Goal: Task Accomplishment & Management: Manage account settings

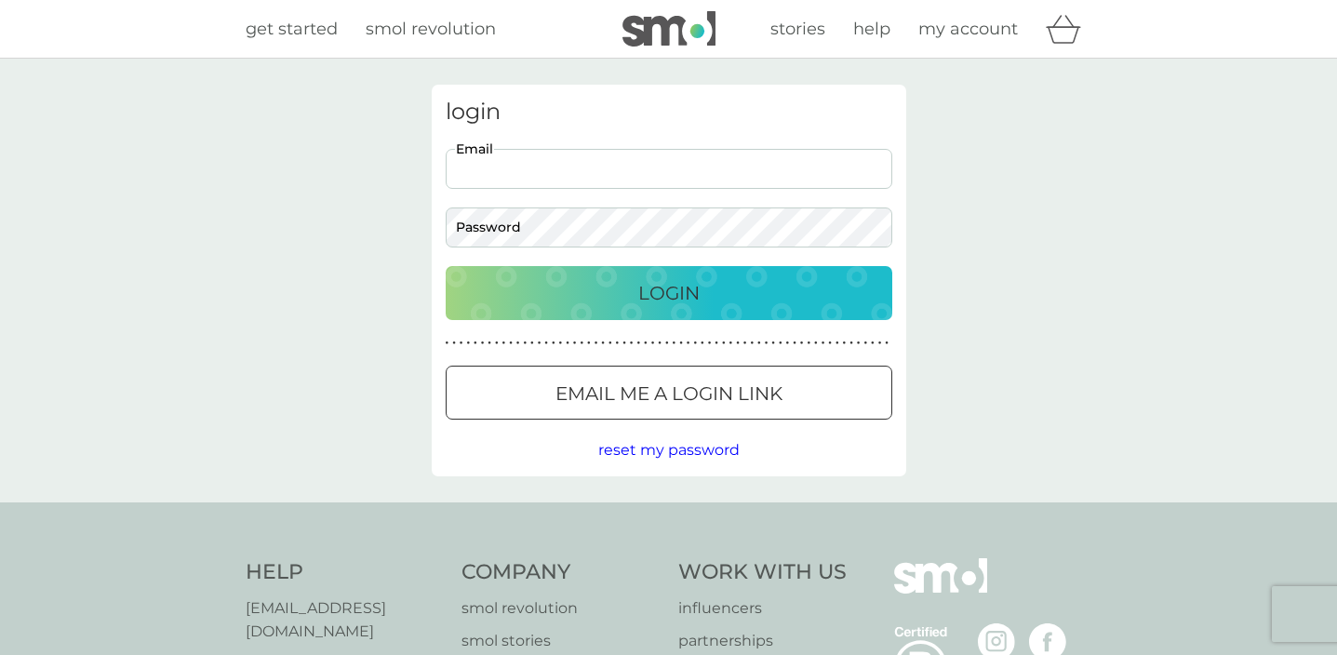
type input "[EMAIL_ADDRESS][DOMAIN_NAME]"
click at [663, 292] on p "Login" at bounding box center [668, 293] width 61 height 30
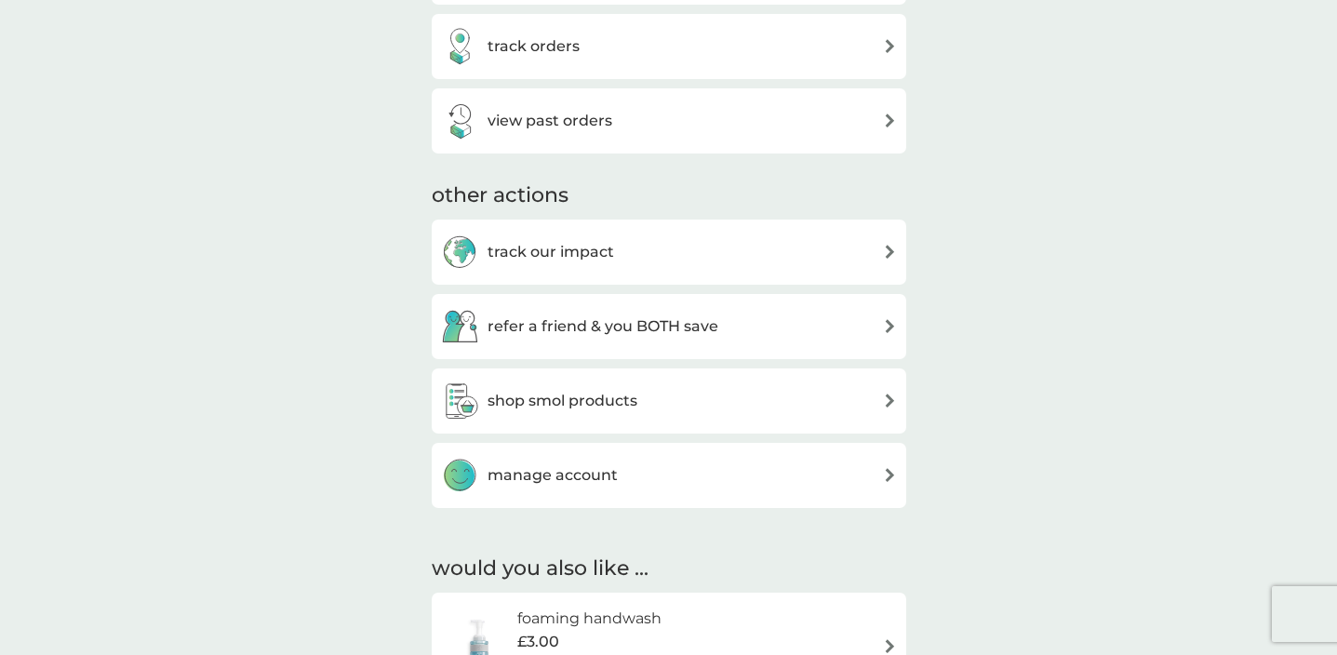
scroll to position [803, 0]
click at [840, 479] on div "manage account" at bounding box center [669, 474] width 456 height 37
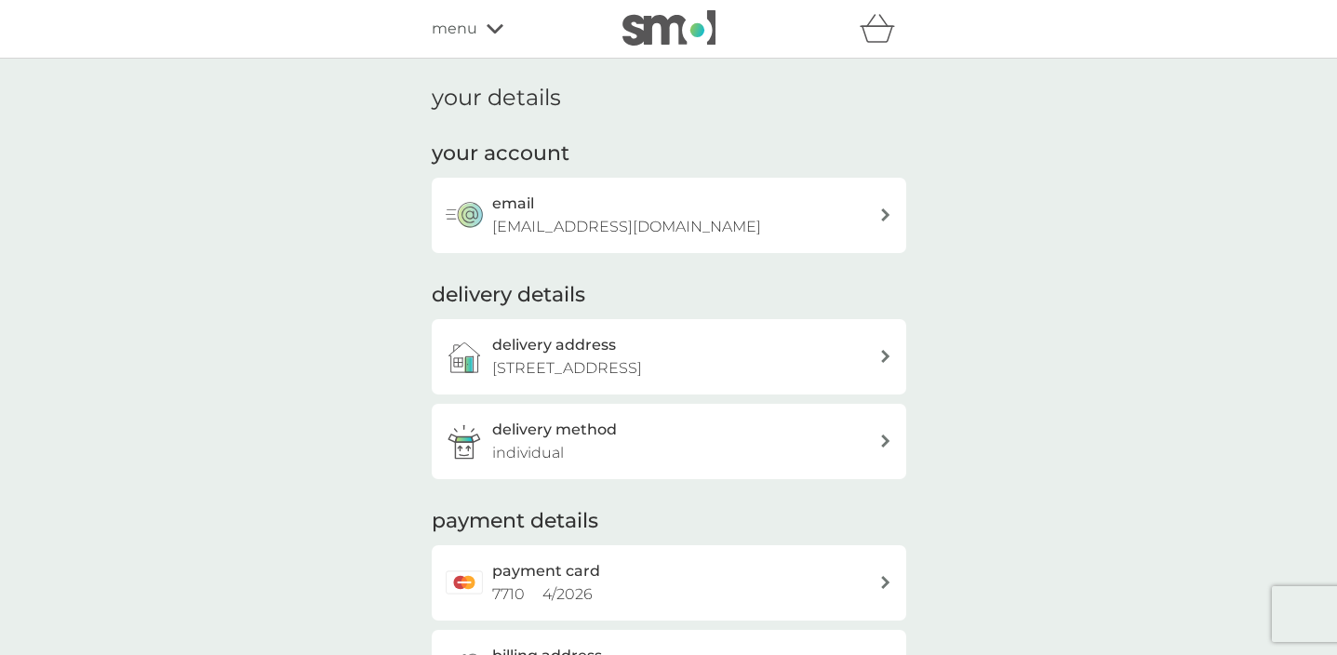
click at [875, 33] on icon "basket" at bounding box center [877, 28] width 35 height 29
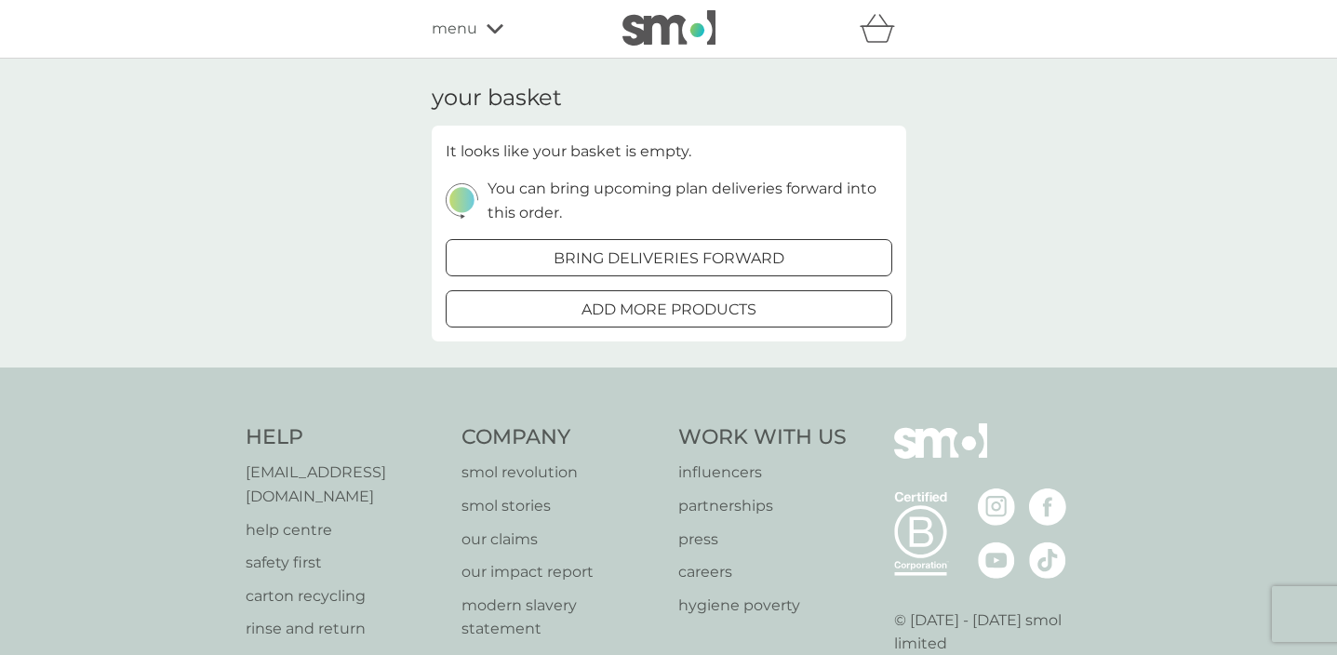
click at [467, 25] on span "menu" at bounding box center [455, 29] width 46 height 24
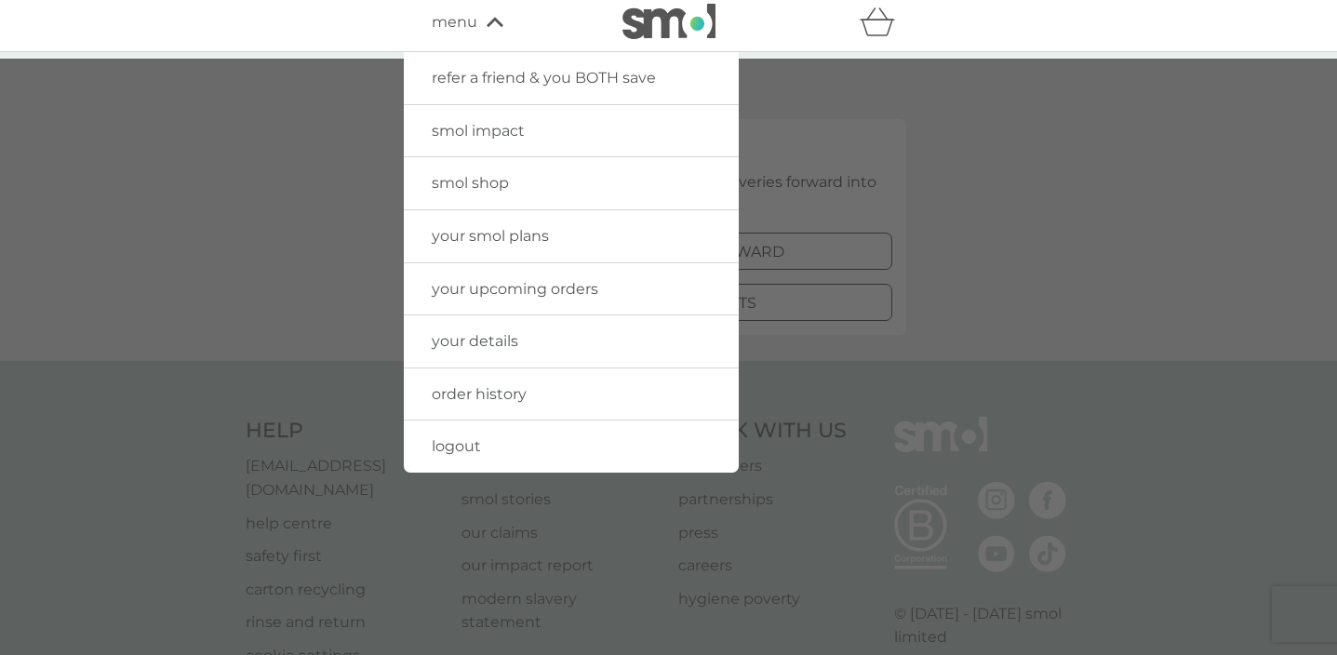
scroll to position [7, 0]
click at [486, 333] on span "your details" at bounding box center [475, 341] width 87 height 18
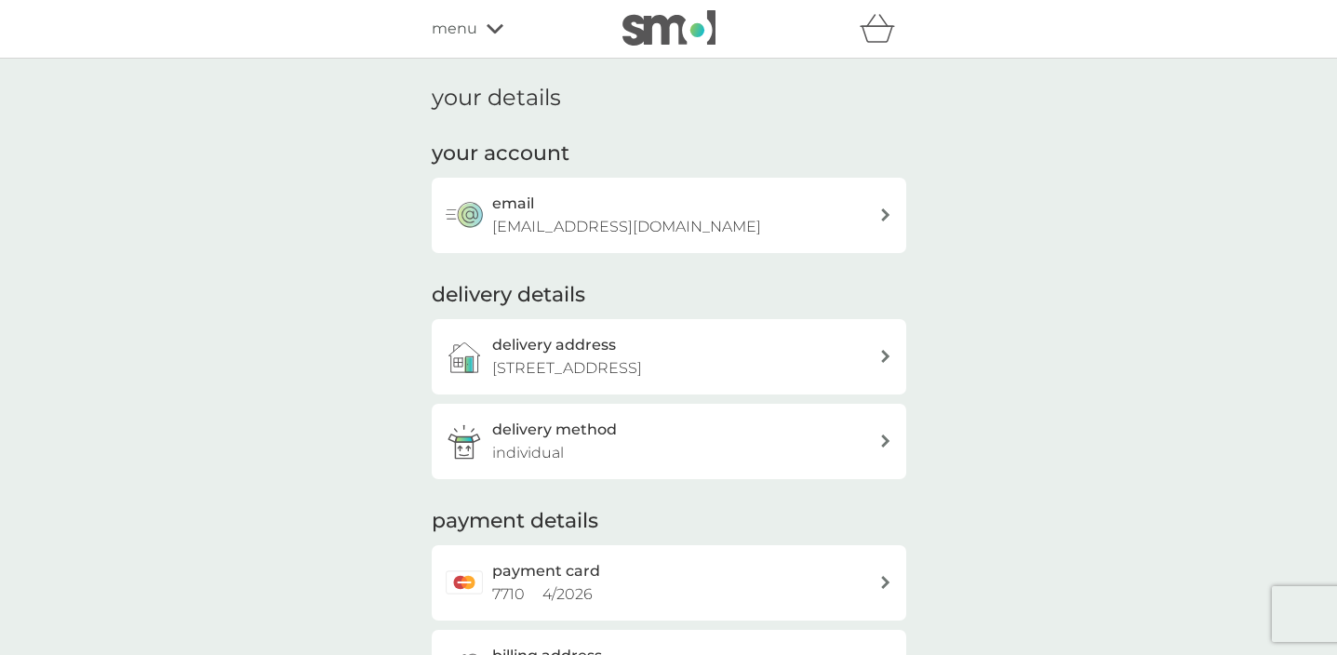
click at [471, 23] on span "menu" at bounding box center [455, 29] width 46 height 24
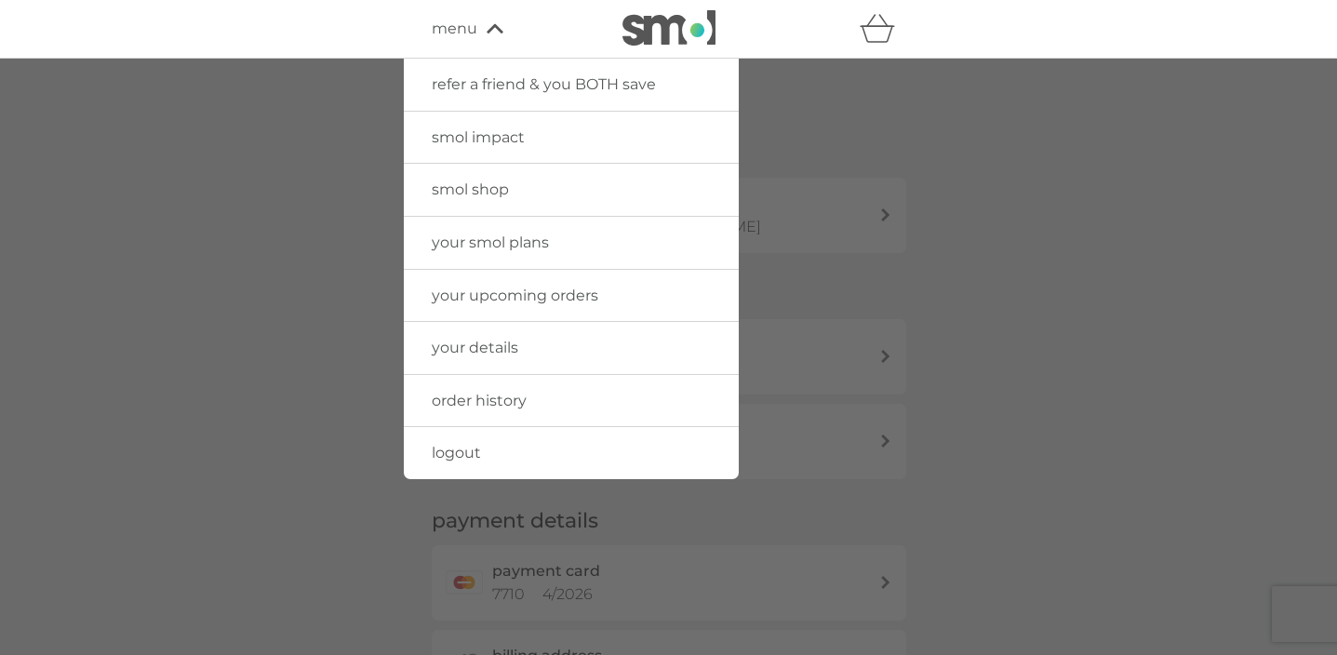
click at [537, 398] on link "order history" at bounding box center [571, 401] width 335 height 52
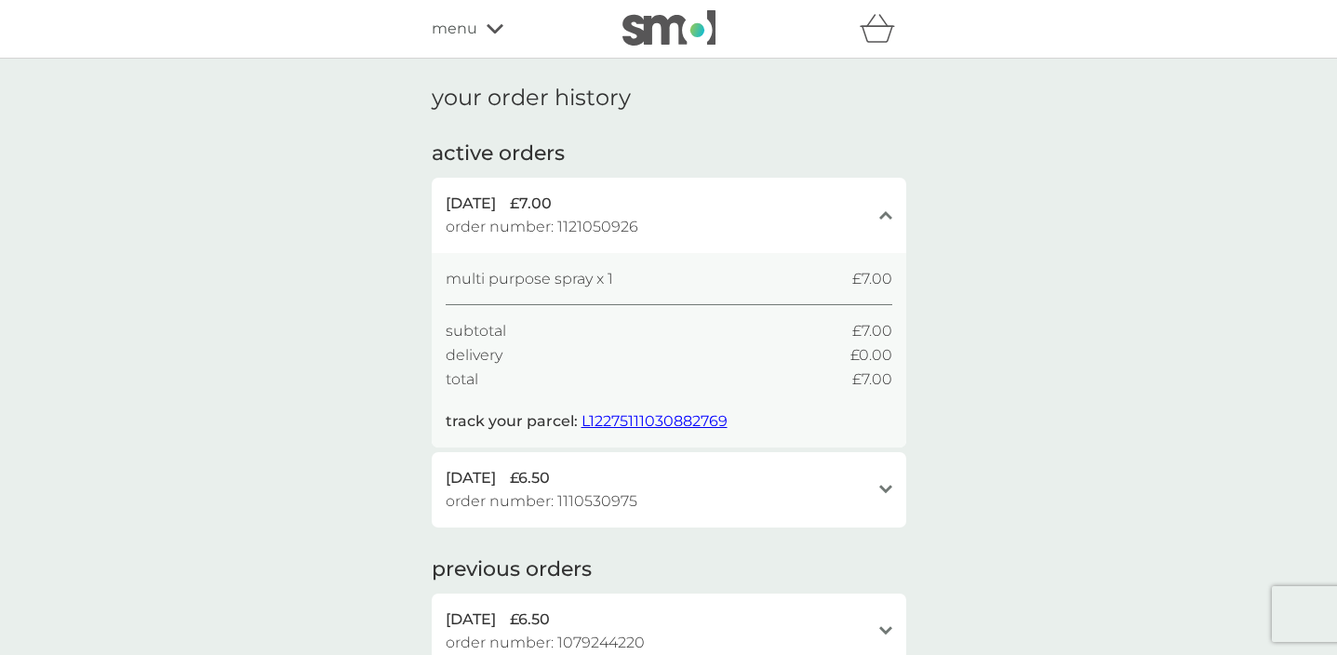
click at [881, 32] on icon "basket" at bounding box center [877, 28] width 35 height 29
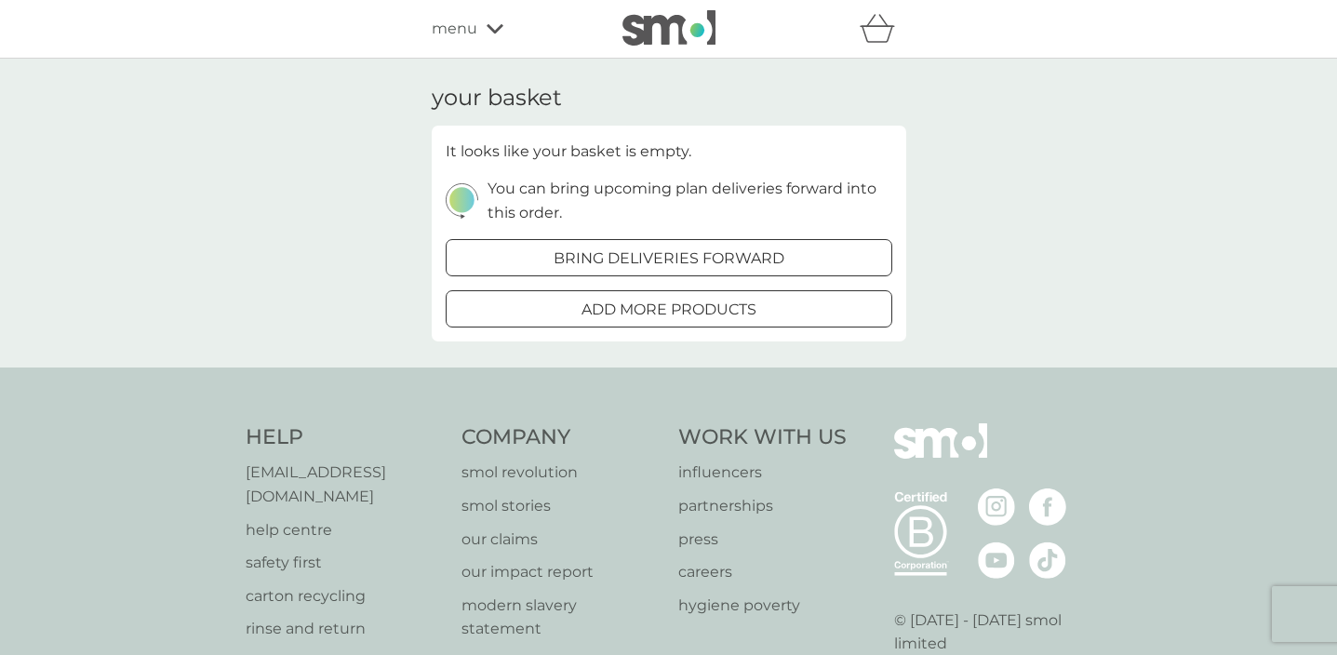
click at [881, 32] on icon "basket" at bounding box center [877, 28] width 35 height 29
click at [453, 26] on span "menu" at bounding box center [455, 29] width 46 height 24
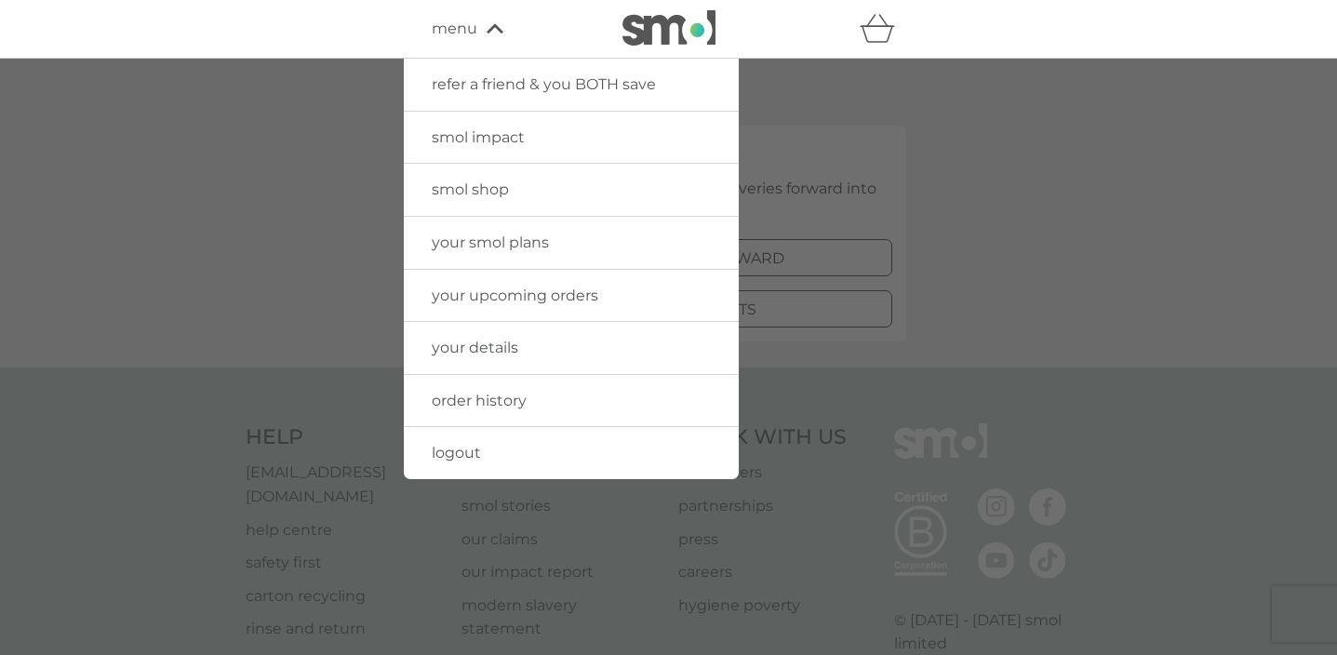
click at [525, 238] on span "your smol plans" at bounding box center [490, 243] width 117 height 18
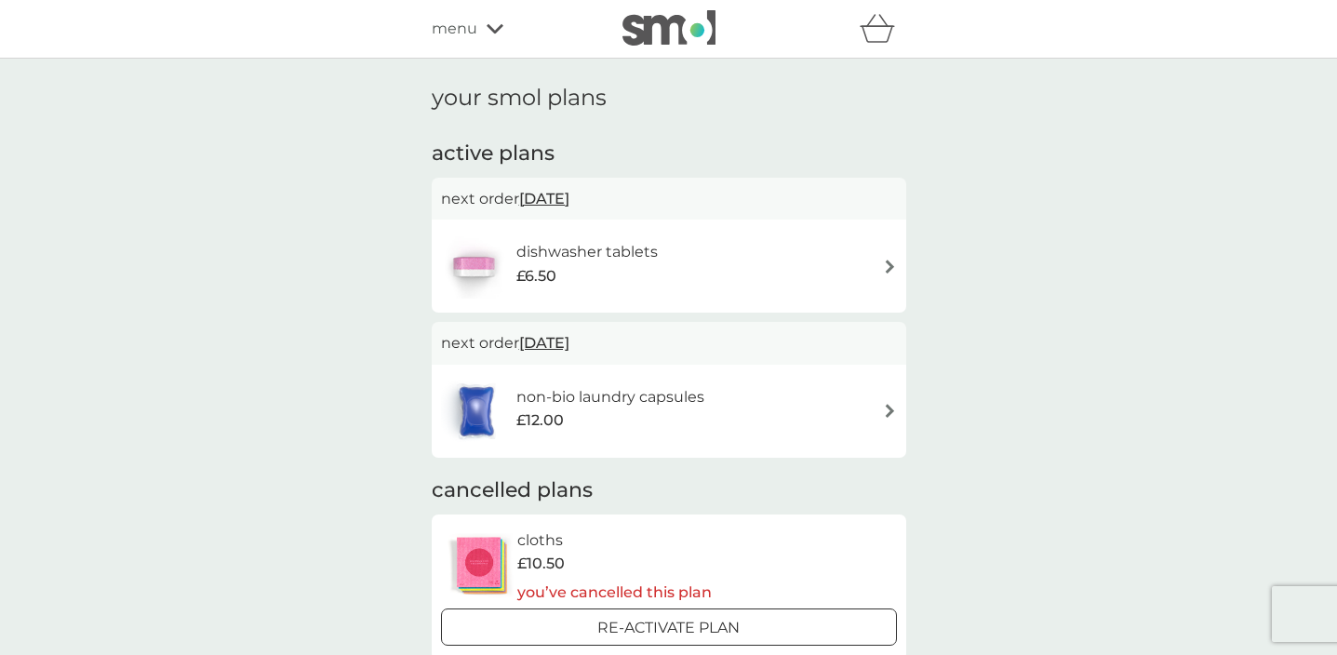
click at [881, 261] on div "dishwasher tablets £6.50" at bounding box center [669, 266] width 456 height 65
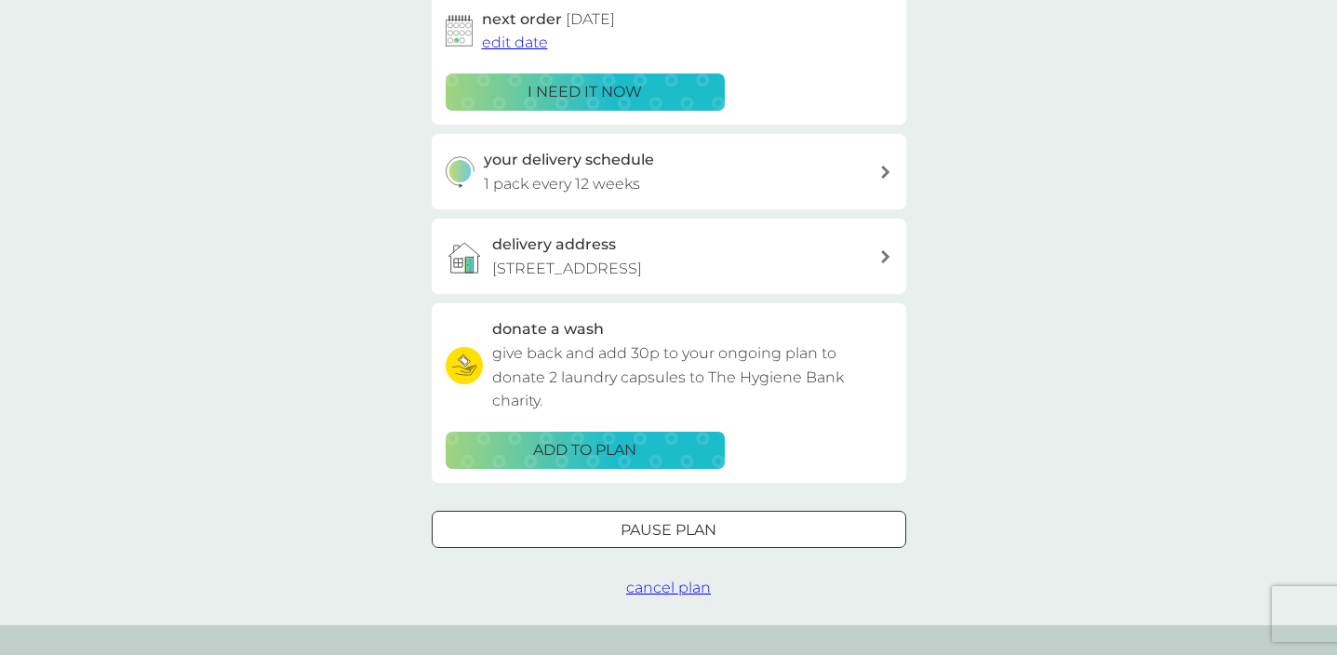
scroll to position [322, 0]
click at [679, 578] on span "cancel plan" at bounding box center [668, 587] width 85 height 18
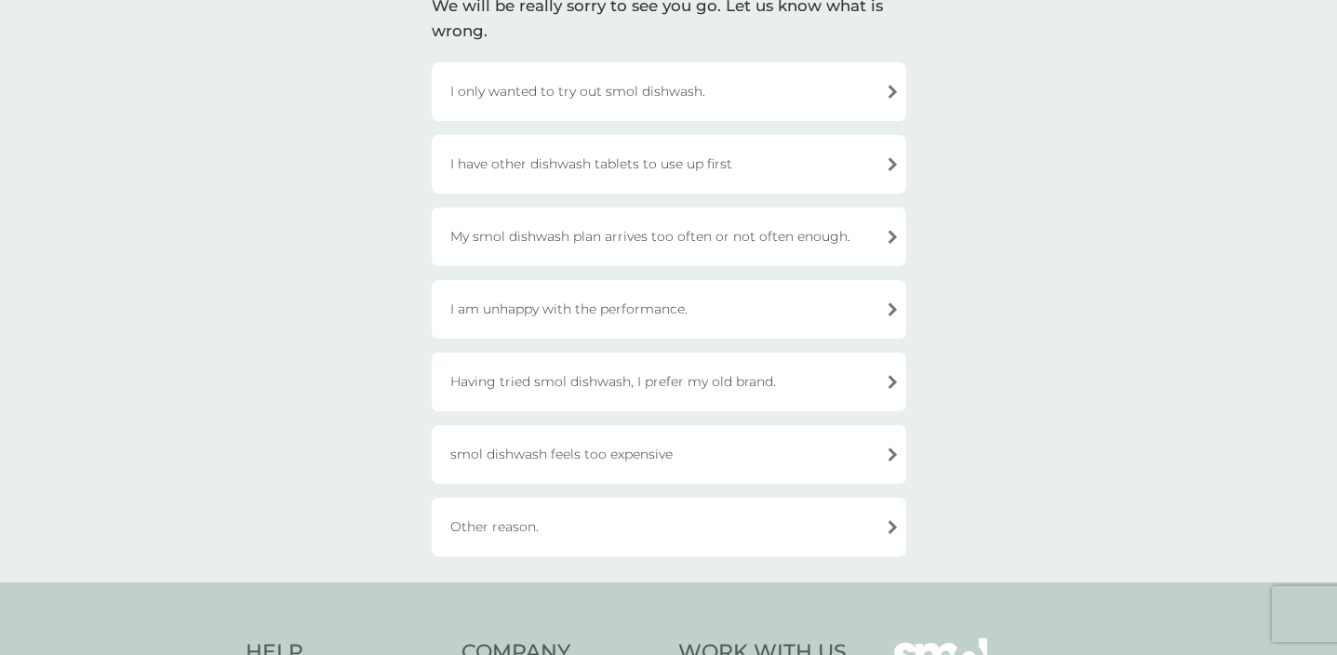
scroll to position [161, 0]
click at [887, 529] on div "Other reason." at bounding box center [669, 524] width 475 height 59
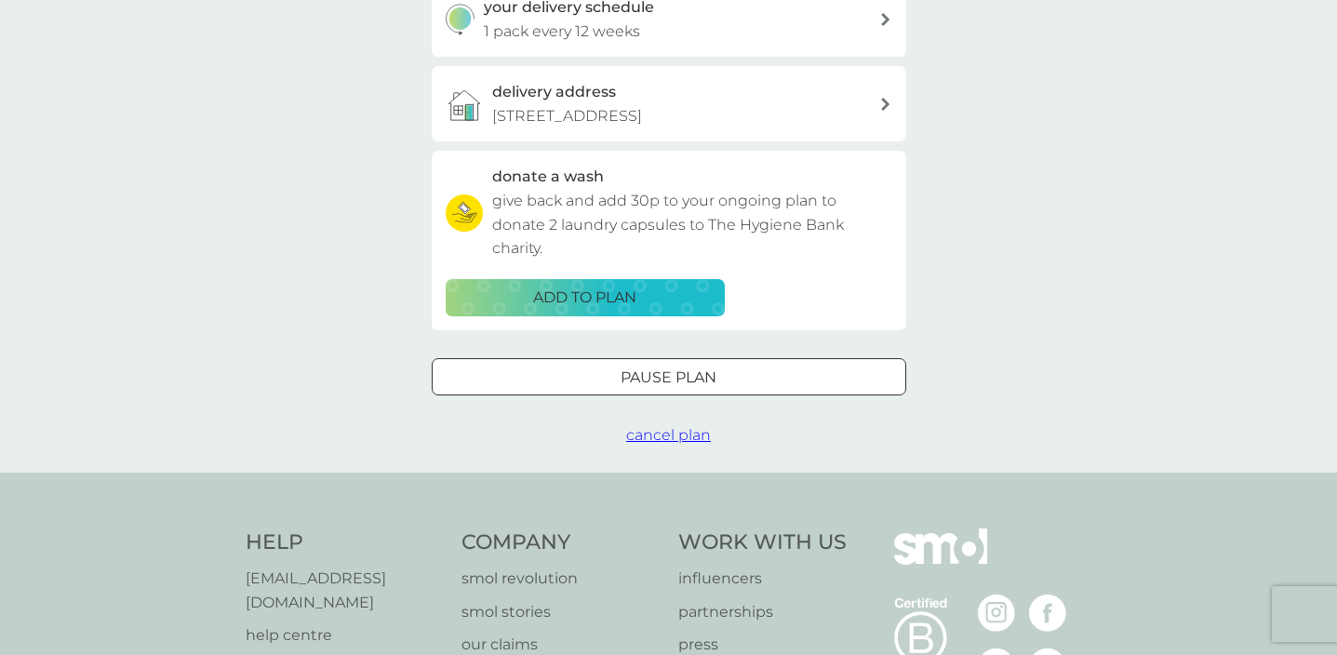
scroll to position [533, 0]
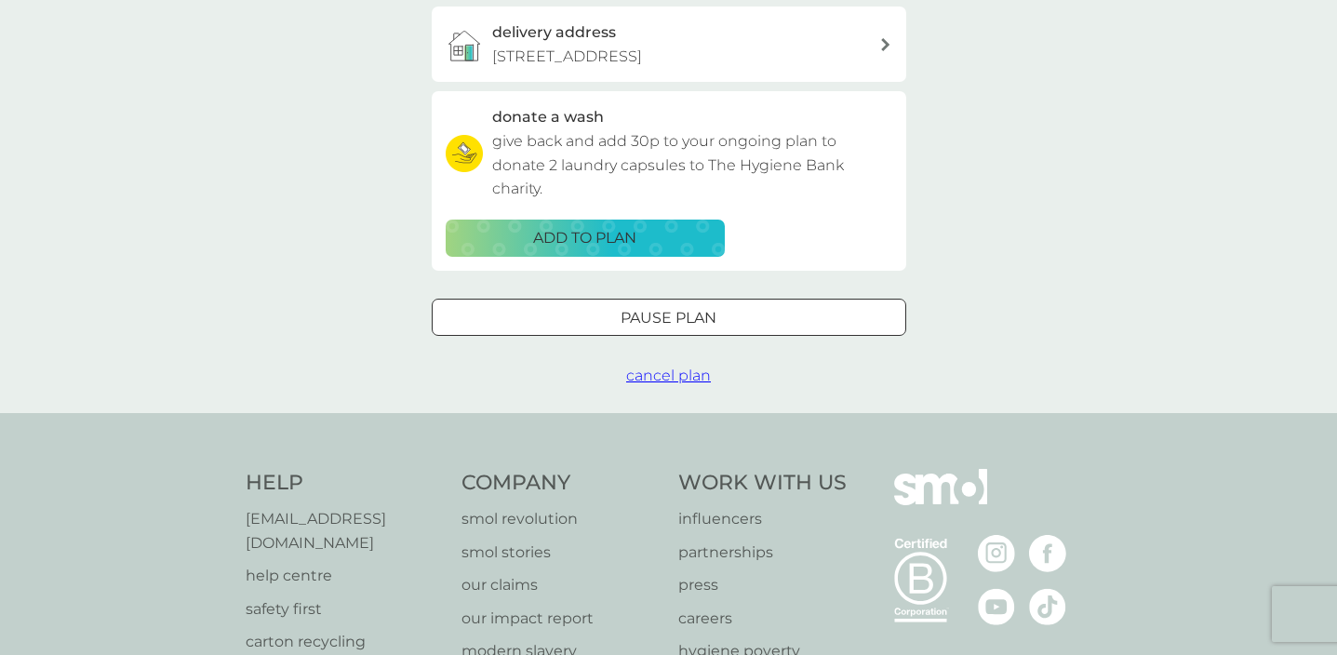
click at [666, 314] on div at bounding box center [668, 317] width 6 height 6
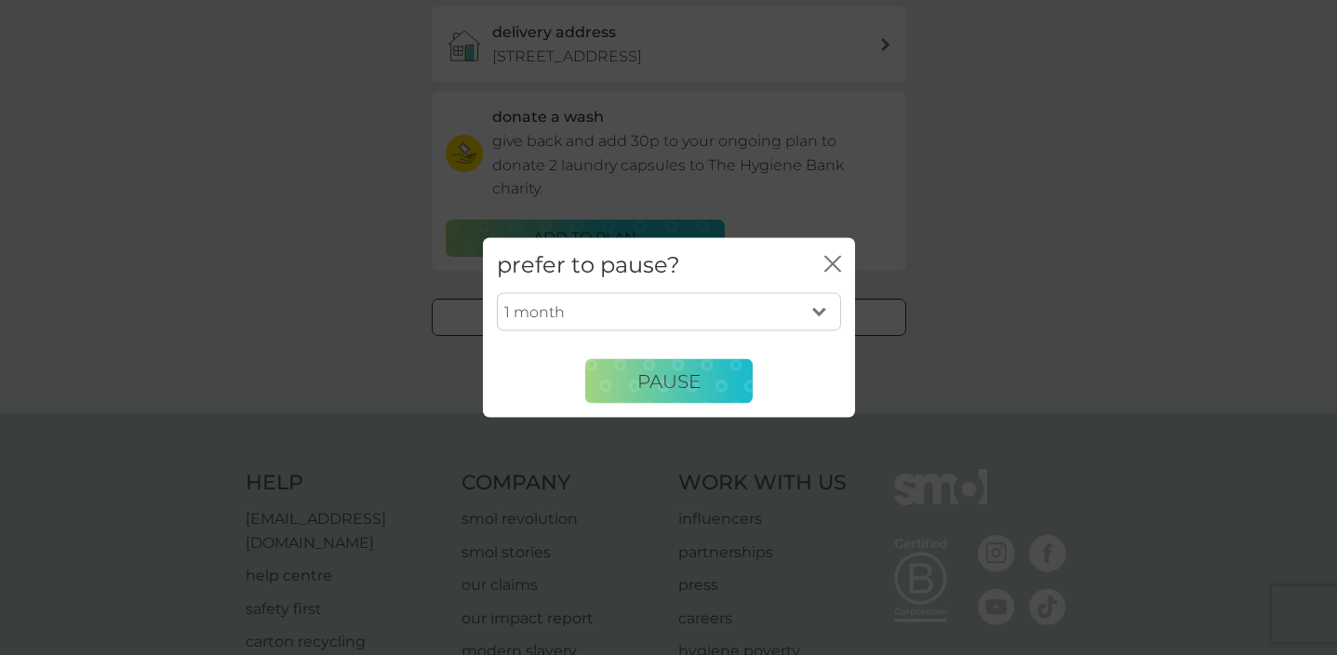
click at [824, 269] on icon "close" at bounding box center [832, 264] width 17 height 17
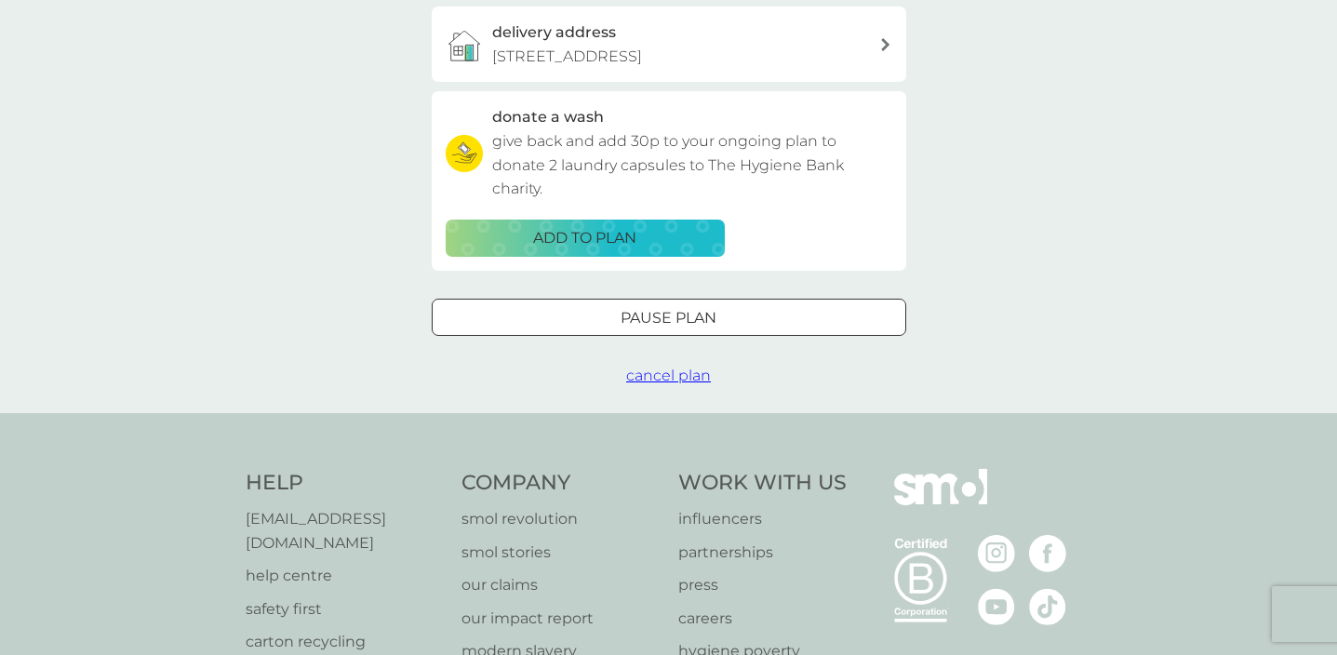
click at [683, 369] on span "cancel plan" at bounding box center [668, 376] width 85 height 18
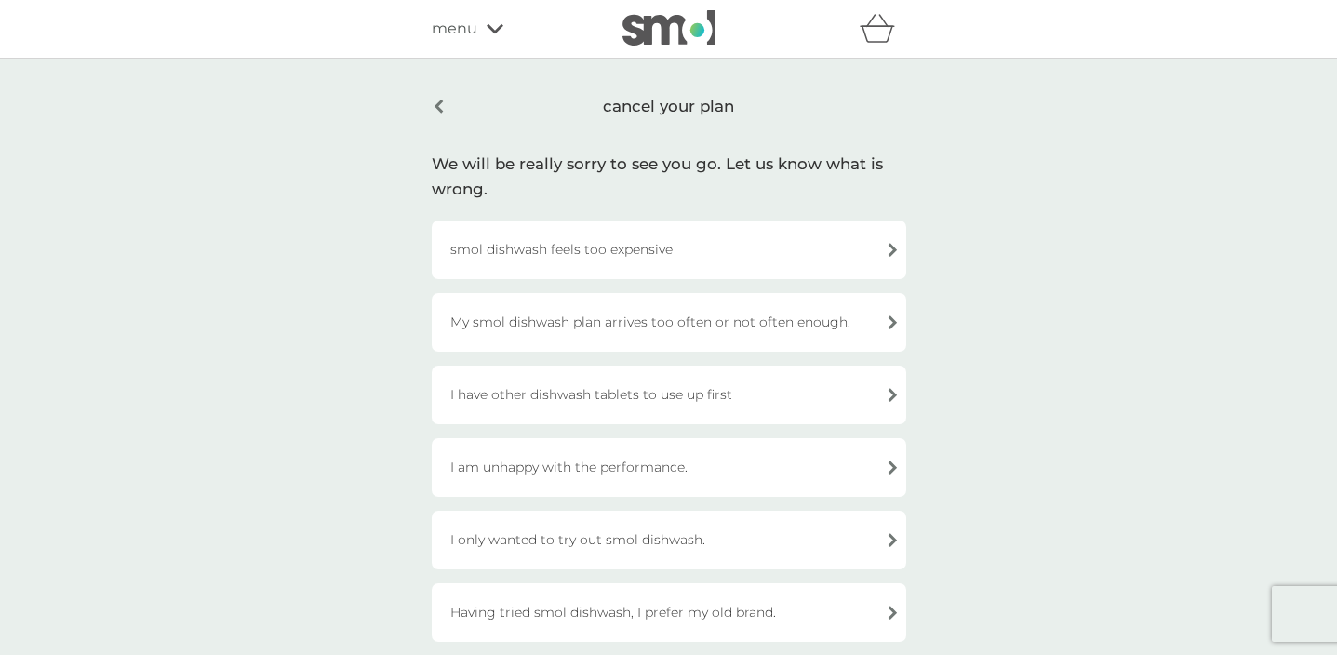
click at [894, 252] on div "smol dishwash feels too expensive" at bounding box center [669, 250] width 475 height 59
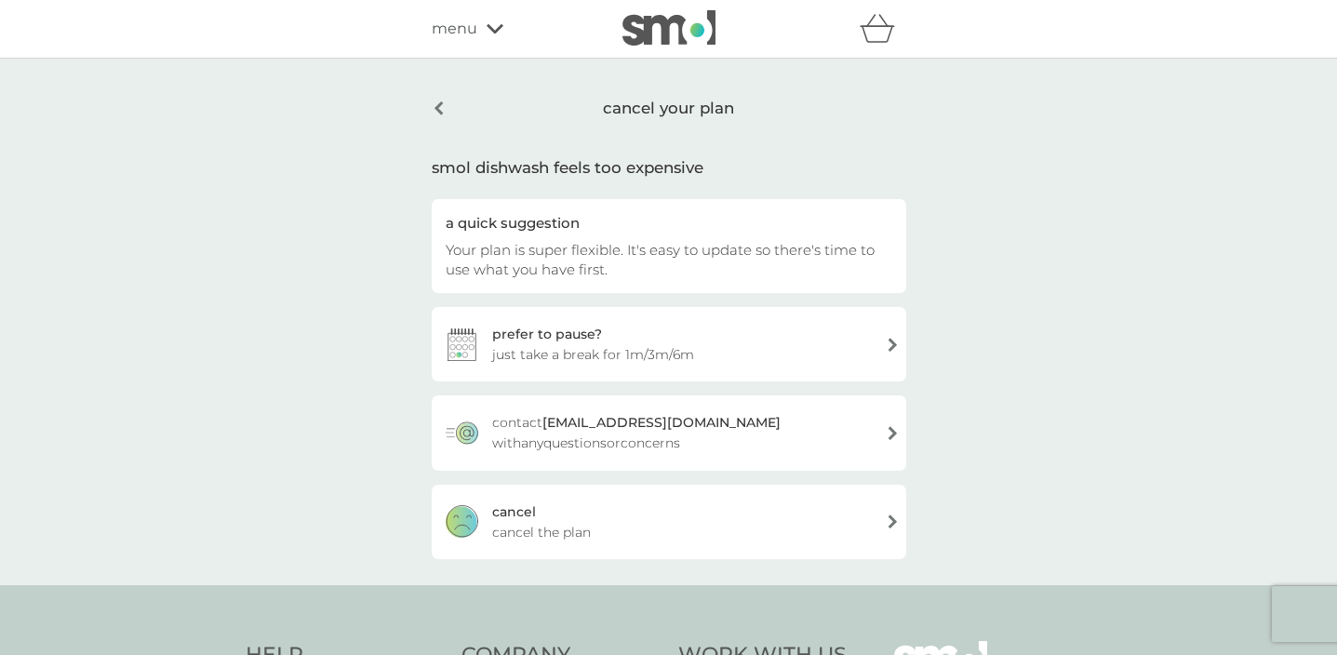
click at [890, 528] on div "cancel cancel the plan" at bounding box center [669, 522] width 475 height 74
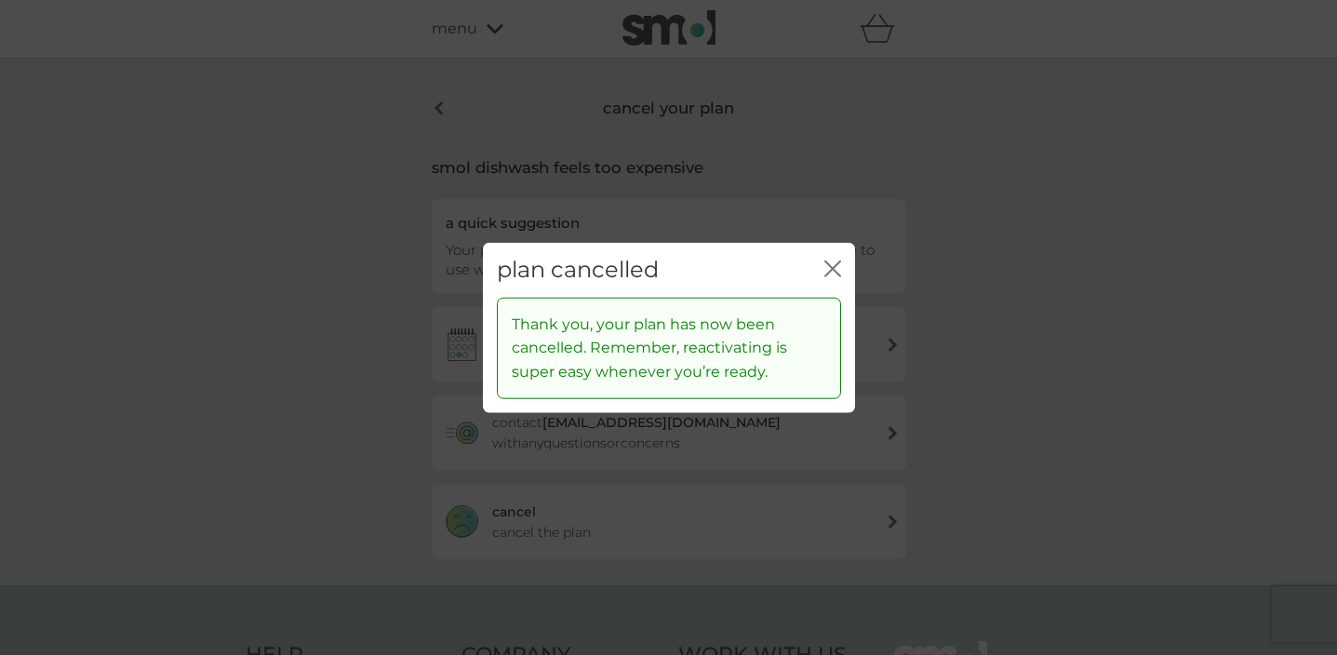
click at [835, 264] on icon "close" at bounding box center [832, 269] width 17 height 17
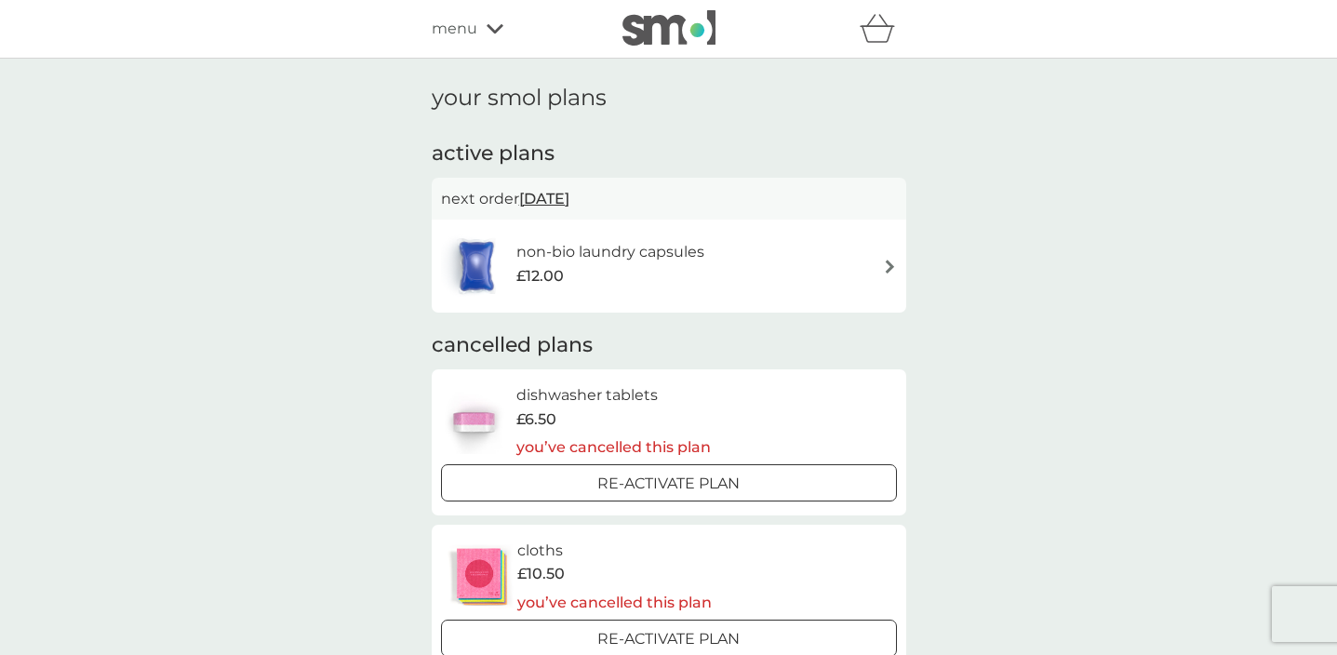
click at [883, 261] on img at bounding box center [890, 267] width 14 height 14
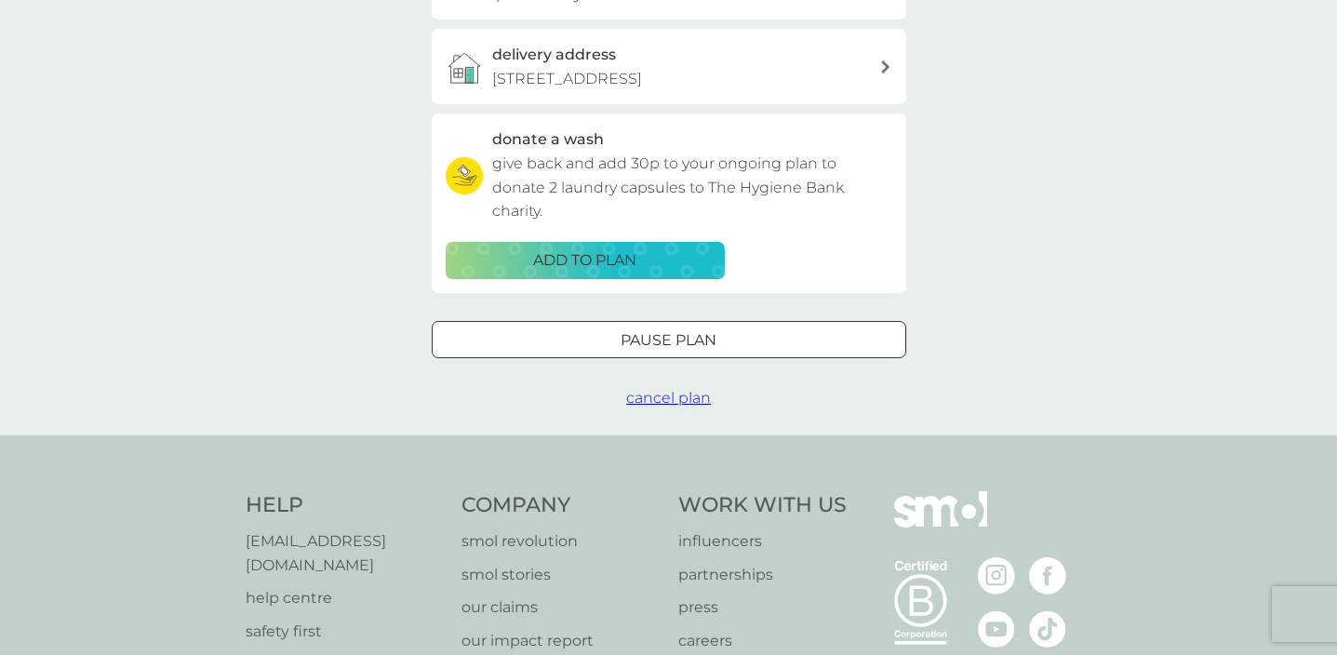
scroll to position [512, 0]
click at [683, 388] on span "cancel plan" at bounding box center [668, 397] width 85 height 18
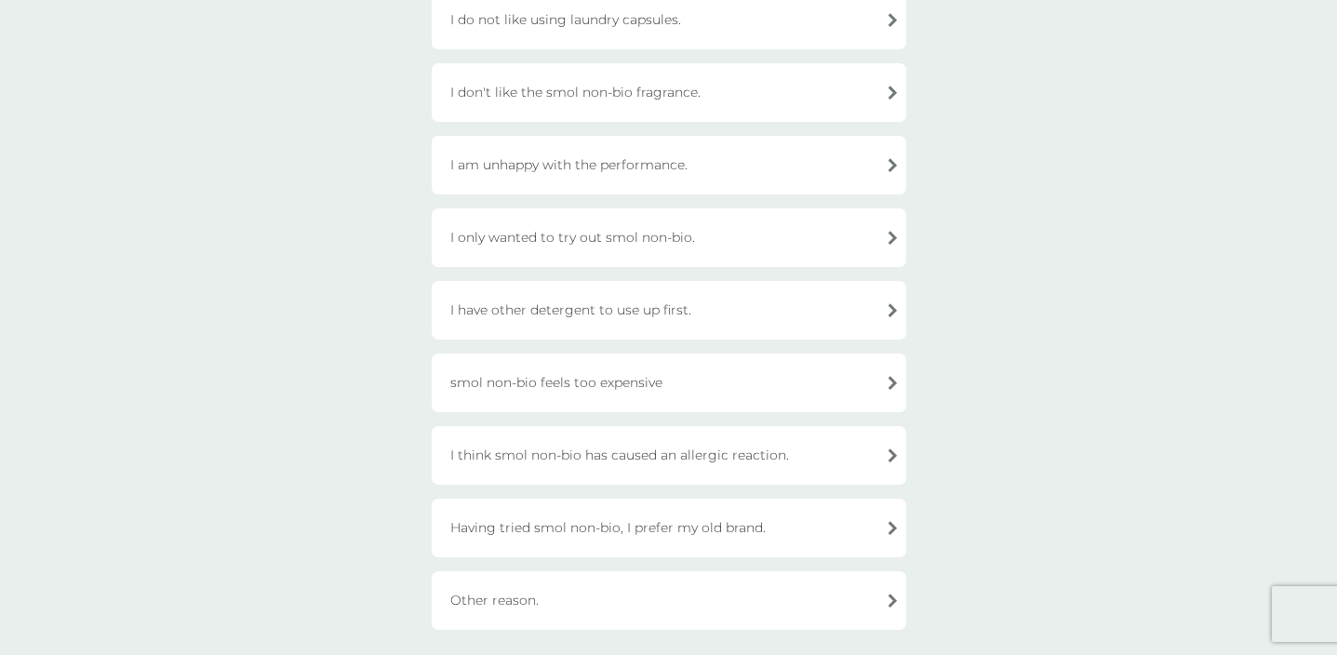
scroll to position [453, 0]
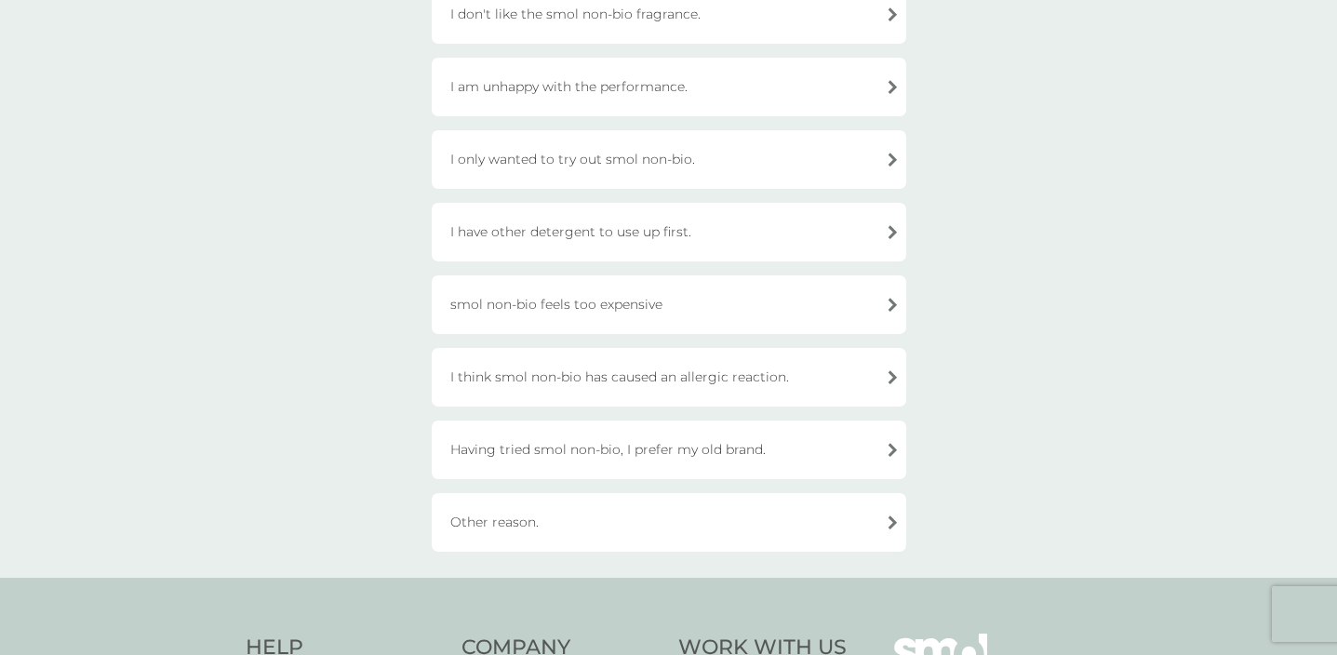
click at [893, 305] on div "smol non-bio feels too expensive" at bounding box center [669, 304] width 475 height 59
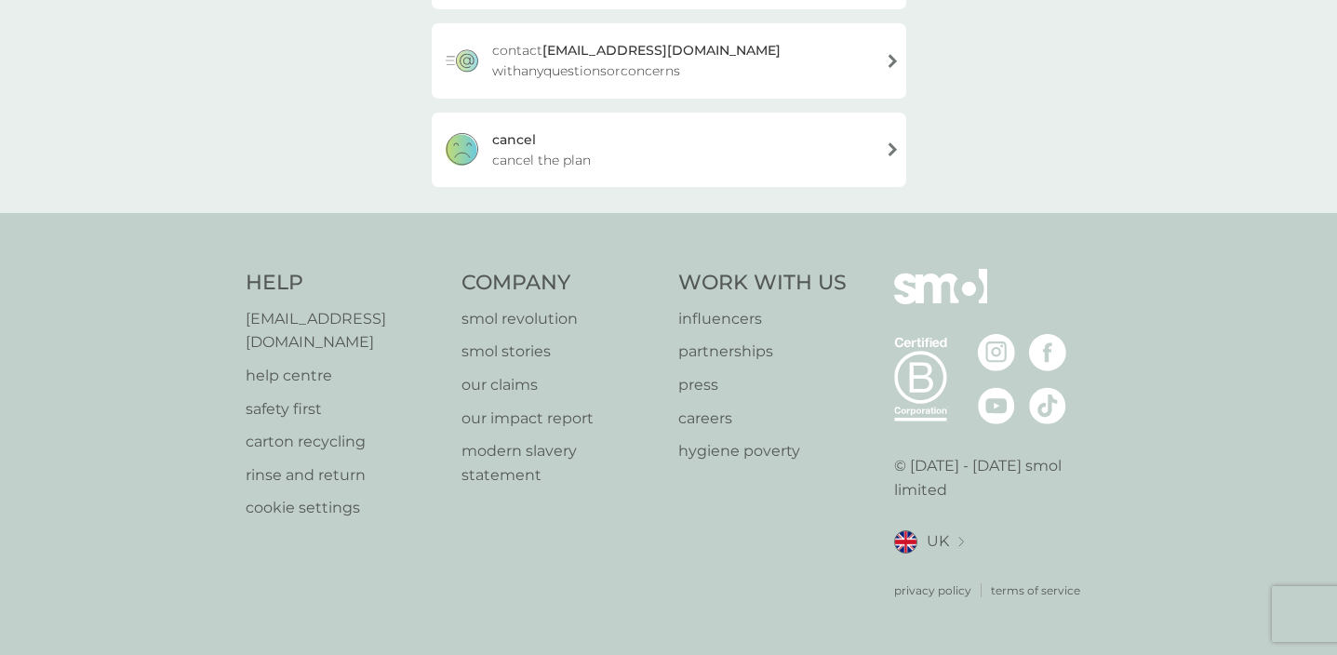
scroll to position [347, 0]
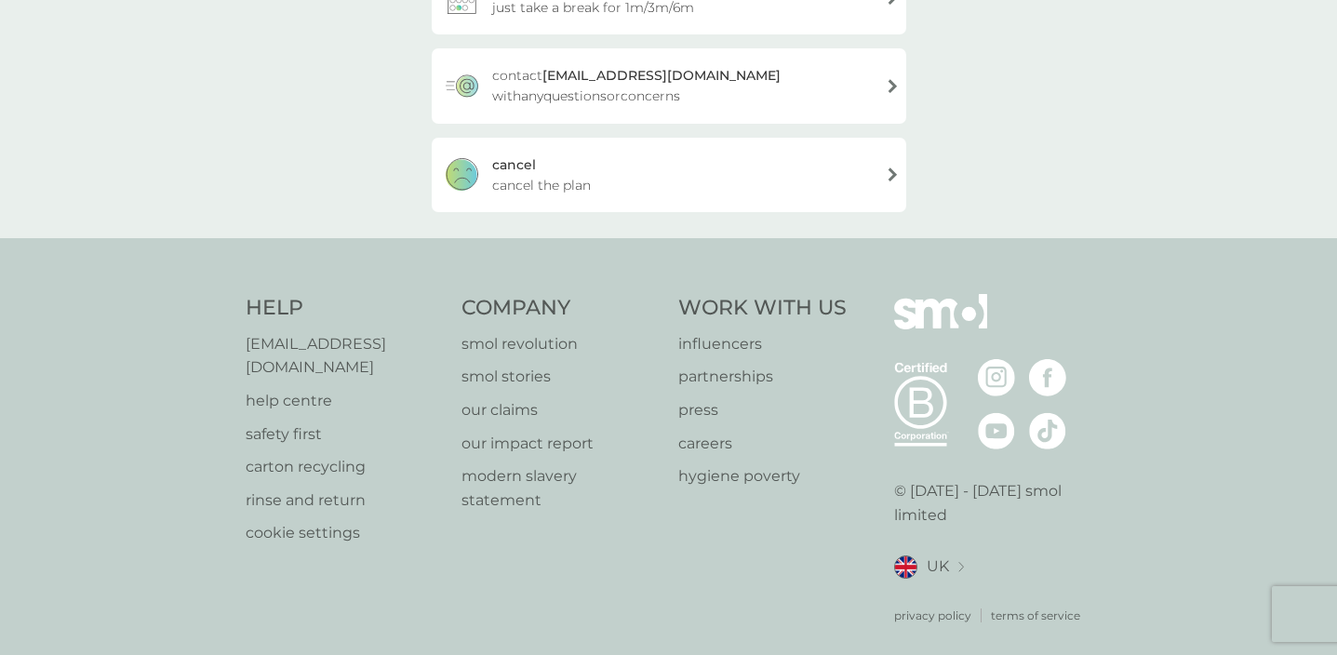
click at [878, 178] on div "cancel cancel the plan" at bounding box center [669, 175] width 475 height 74
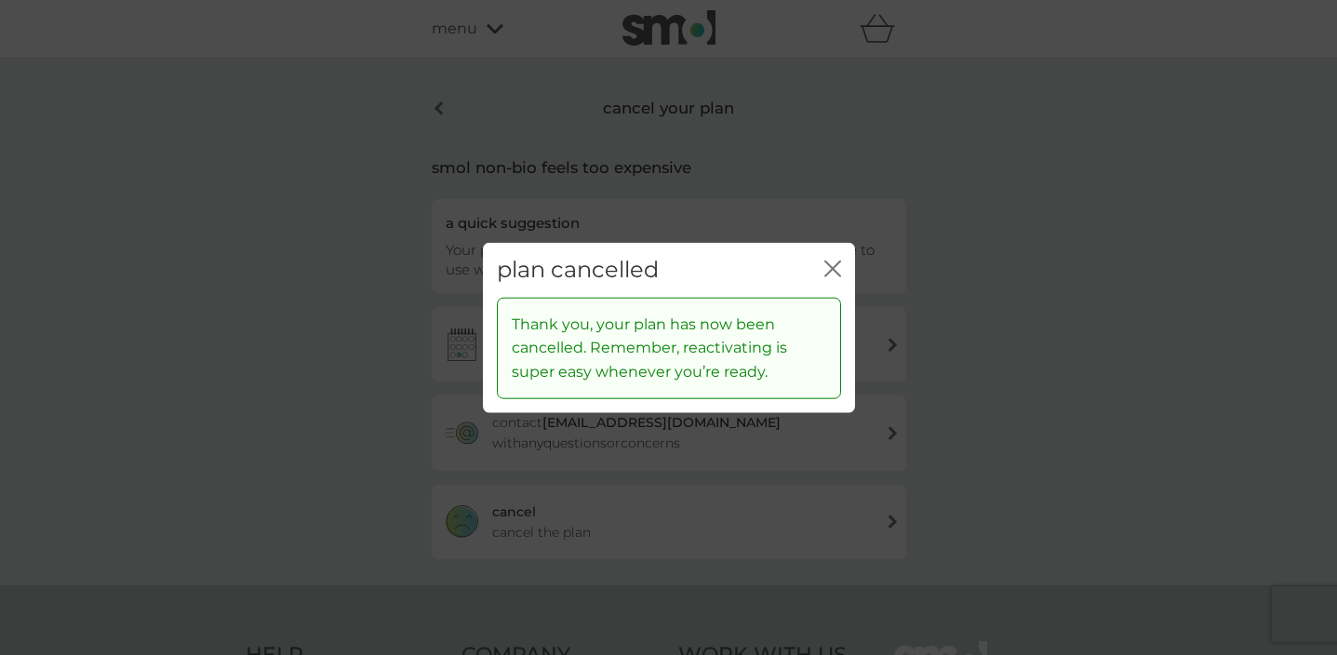
scroll to position [0, 0]
click at [832, 266] on icon "close" at bounding box center [832, 269] width 17 height 17
